Goal: Navigation & Orientation: Find specific page/section

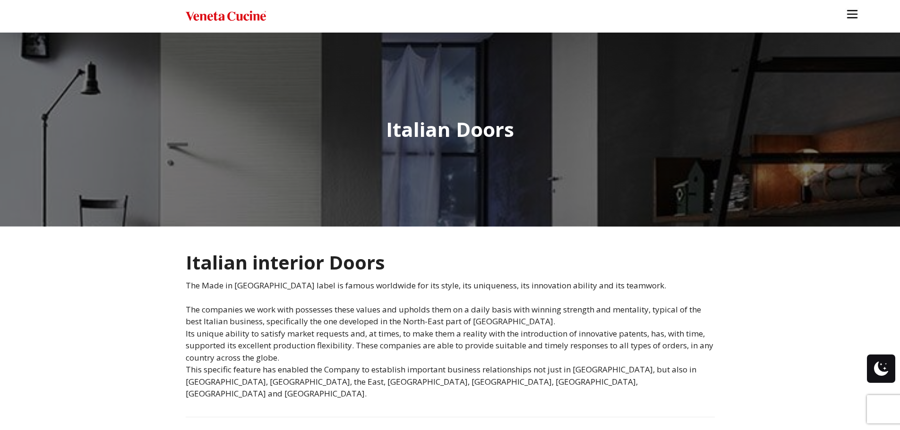
click at [242, 17] on img "Site" at bounding box center [226, 16] width 80 height 14
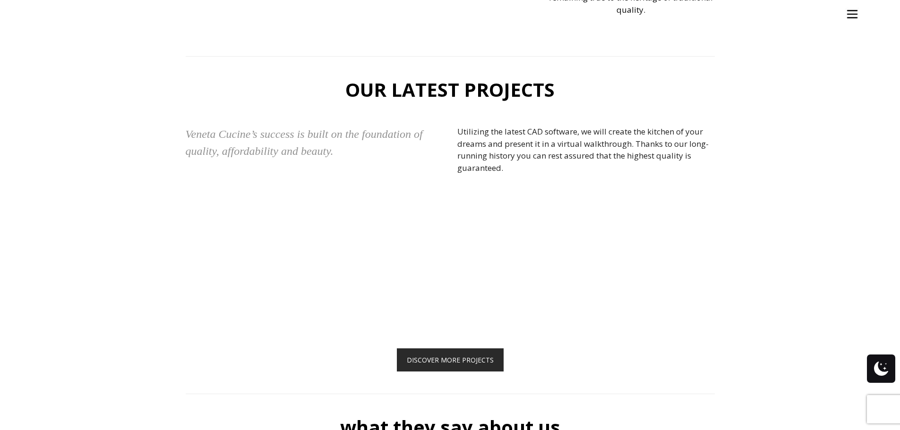
scroll to position [2221, 0]
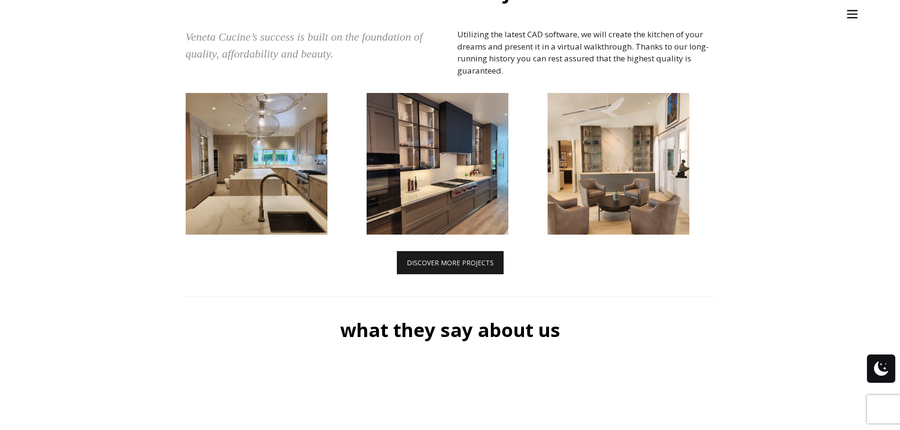
click at [430, 266] on link "DISCOVER MORE PROJECTS" at bounding box center [450, 262] width 107 height 23
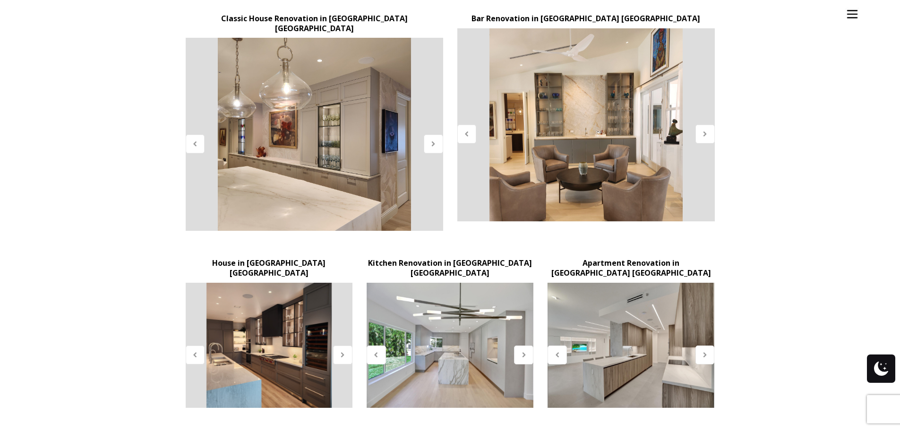
scroll to position [284, 0]
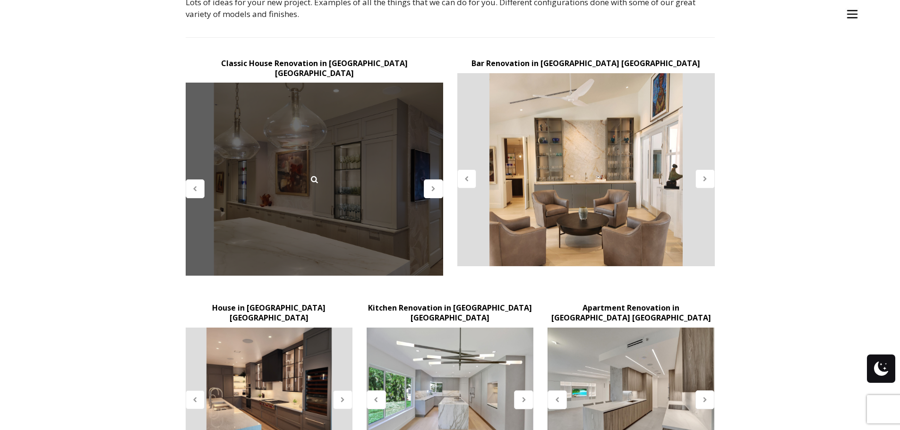
click at [351, 139] on div at bounding box center [315, 179] width 258 height 193
click at [315, 174] on icon at bounding box center [314, 179] width 10 height 10
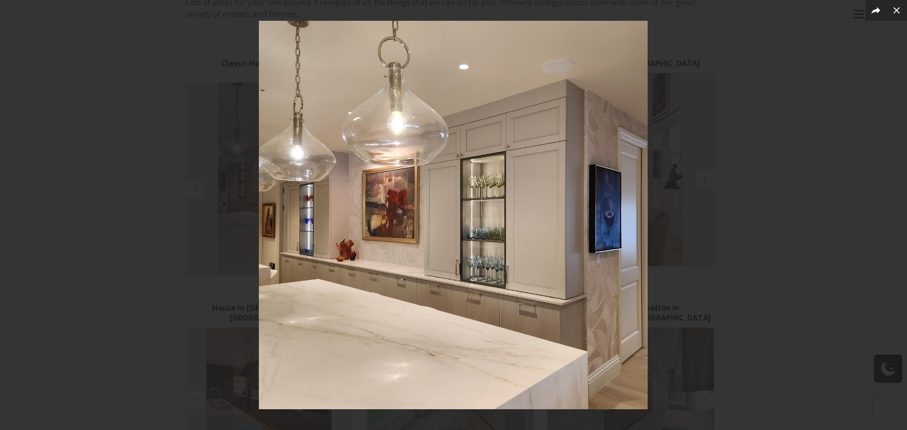
drag, startPoint x: 130, startPoint y: 0, endPoint x: 85, endPoint y: 233, distance: 237.3
click at [85, 233] on div at bounding box center [453, 215] width 907 height 430
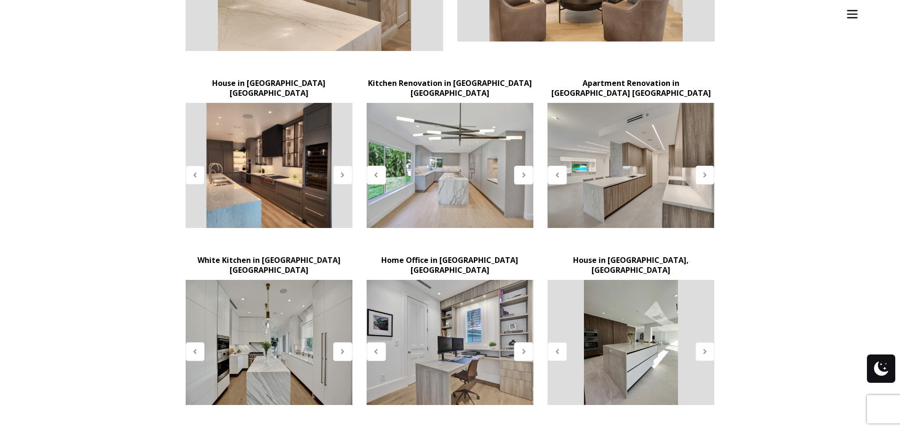
scroll to position [520, 0]
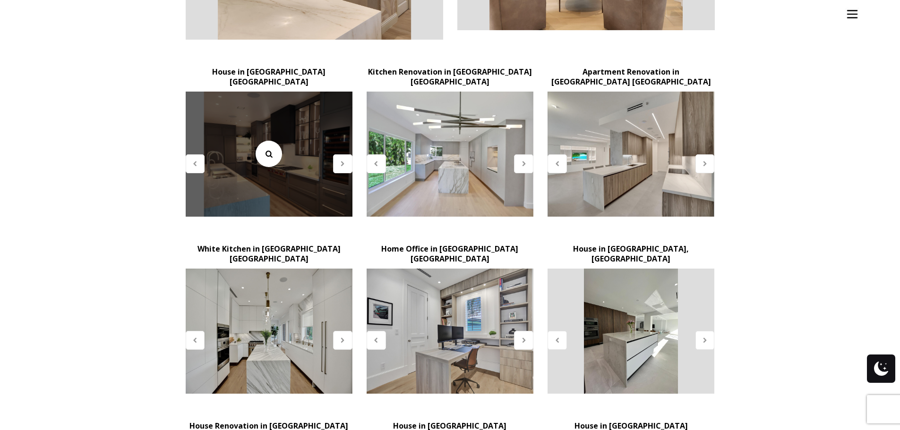
click at [269, 149] on icon at bounding box center [269, 154] width 10 height 10
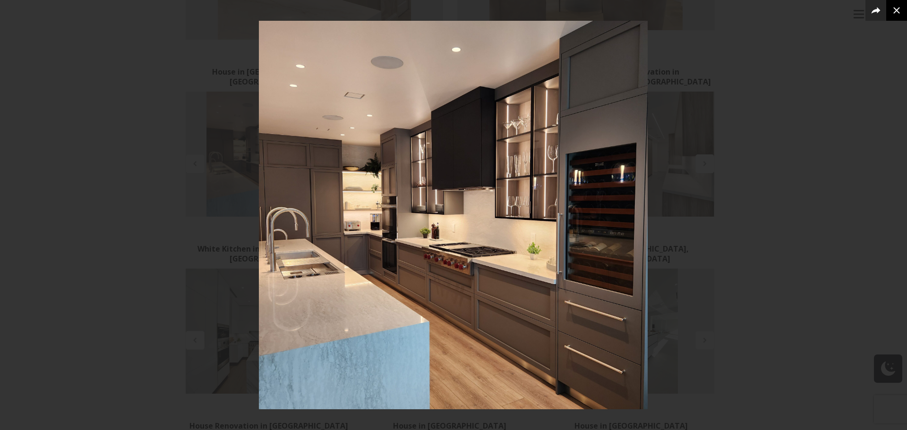
click at [898, 8] on icon at bounding box center [896, 10] width 11 height 11
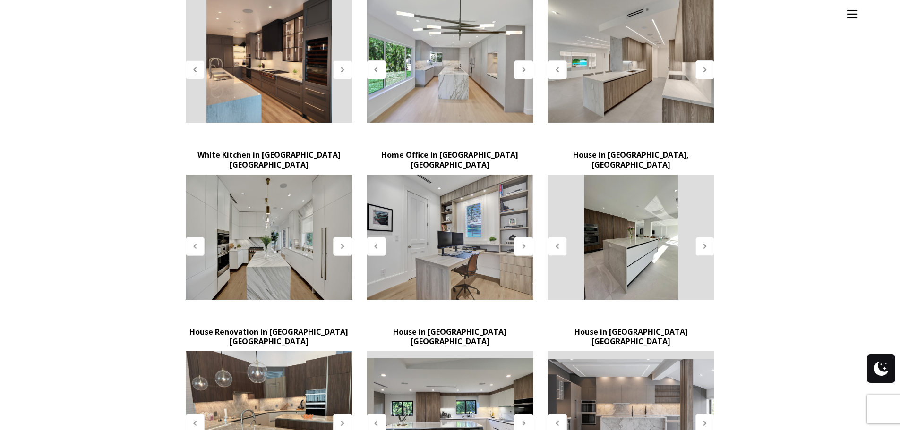
scroll to position [614, 0]
